Goal: Find specific page/section: Find specific page/section

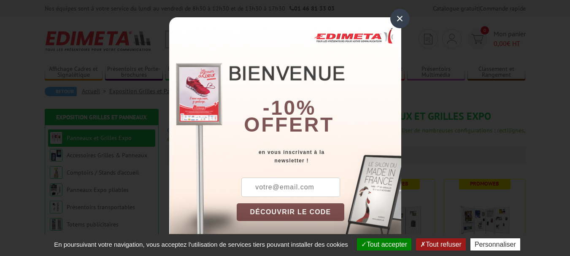
click at [393, 23] on div "×" at bounding box center [399, 18] width 19 height 19
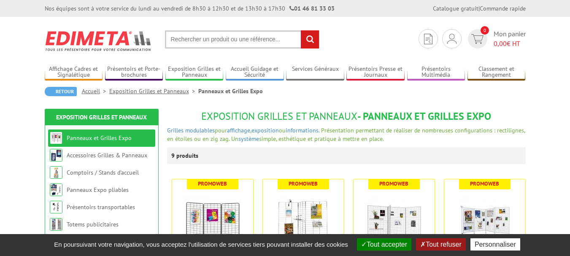
click at [390, 245] on button "Tout accepter" at bounding box center [384, 244] width 54 height 12
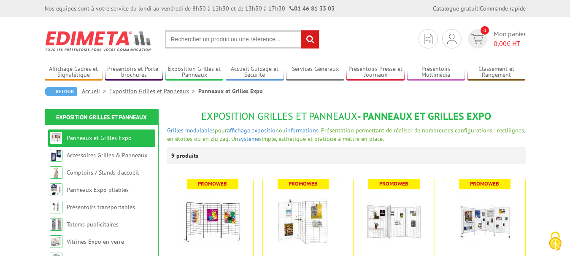
click at [187, 40] on input "text" at bounding box center [242, 39] width 154 height 18
type input "grille caillebotis"
click at [301, 30] on input "rechercher" at bounding box center [310, 39] width 18 height 18
